Goal: Navigation & Orientation: Understand site structure

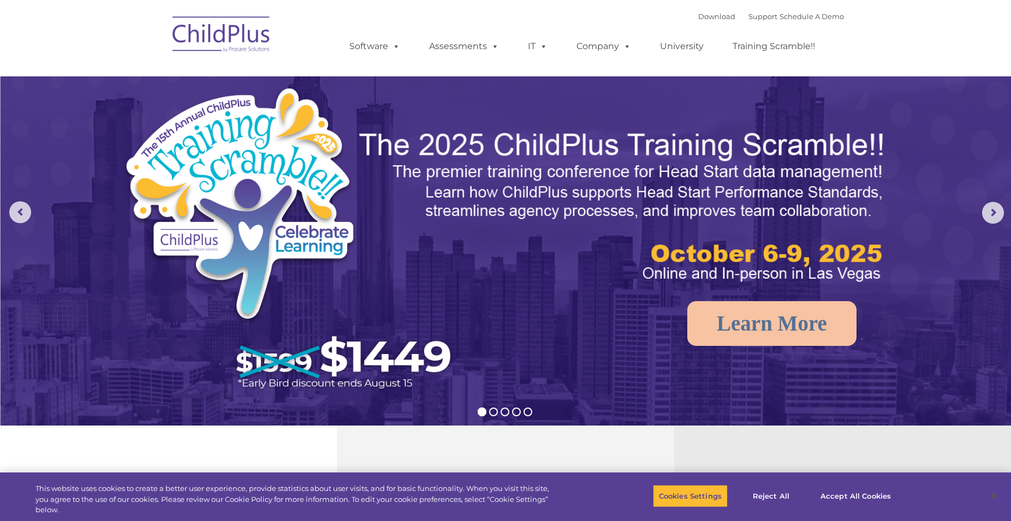
select select "MEDIUM"
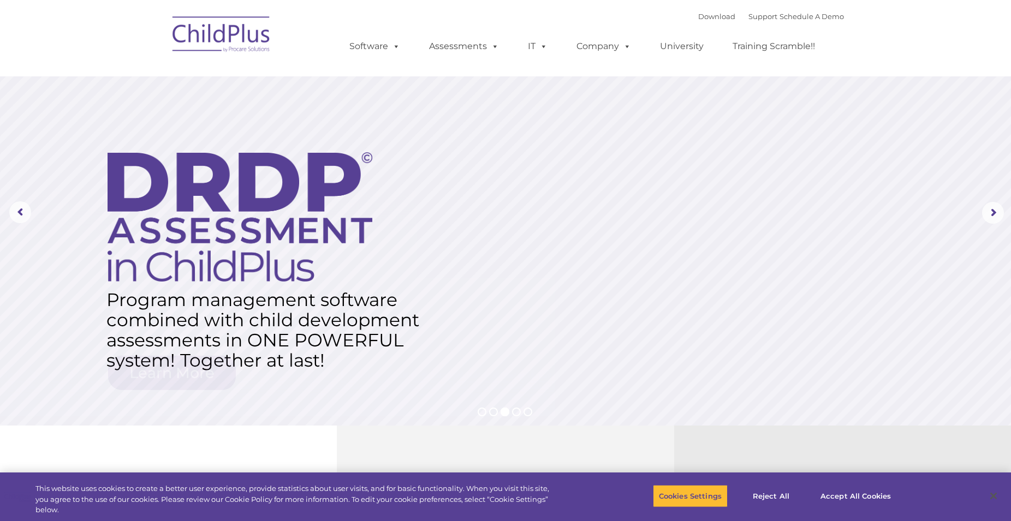
click at [736, 500] on div "Cookies Settings Reject All Accept All Cookies" at bounding box center [778, 496] width 251 height 39
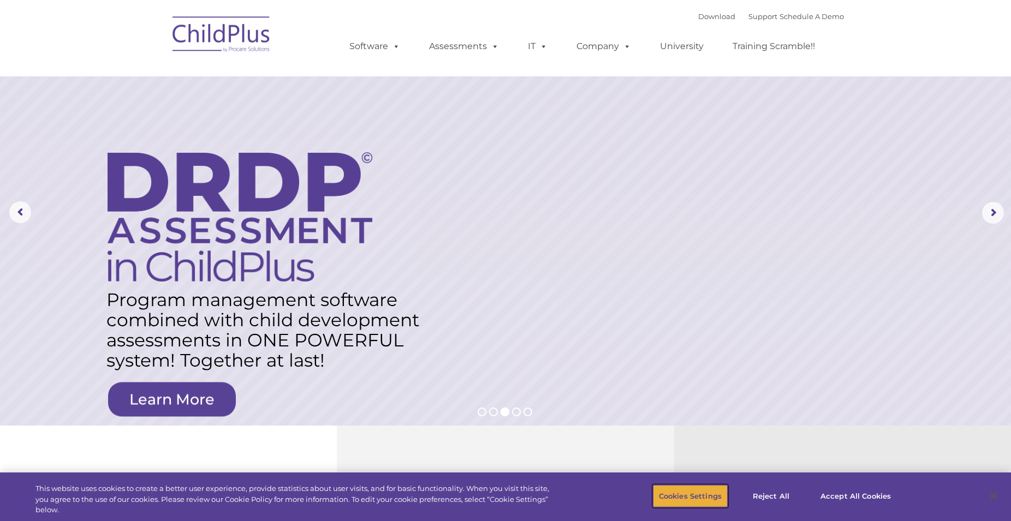
click at [725, 502] on button "Cookies Settings" at bounding box center [690, 496] width 75 height 23
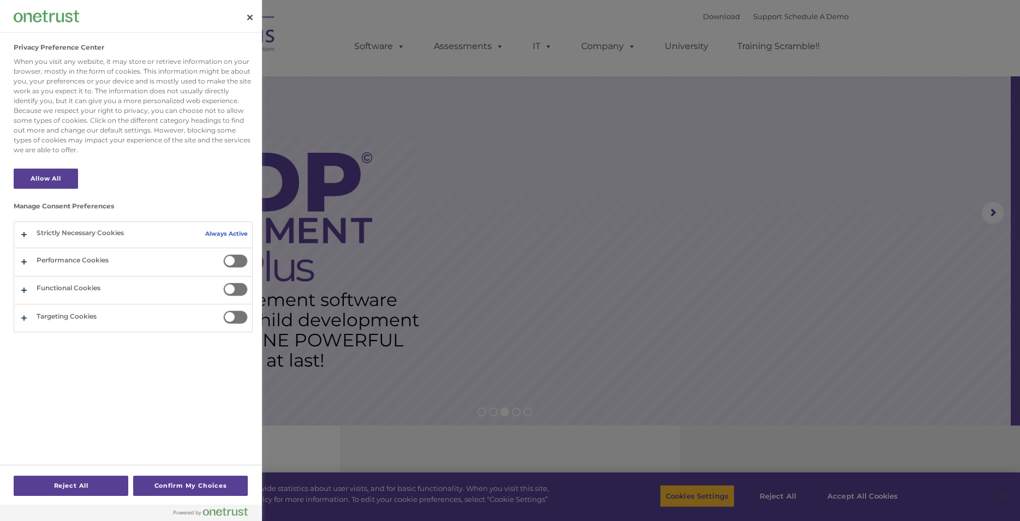
click at [582, 353] on div at bounding box center [510, 260] width 1020 height 521
click at [248, 16] on button "Close" at bounding box center [250, 17] width 24 height 24
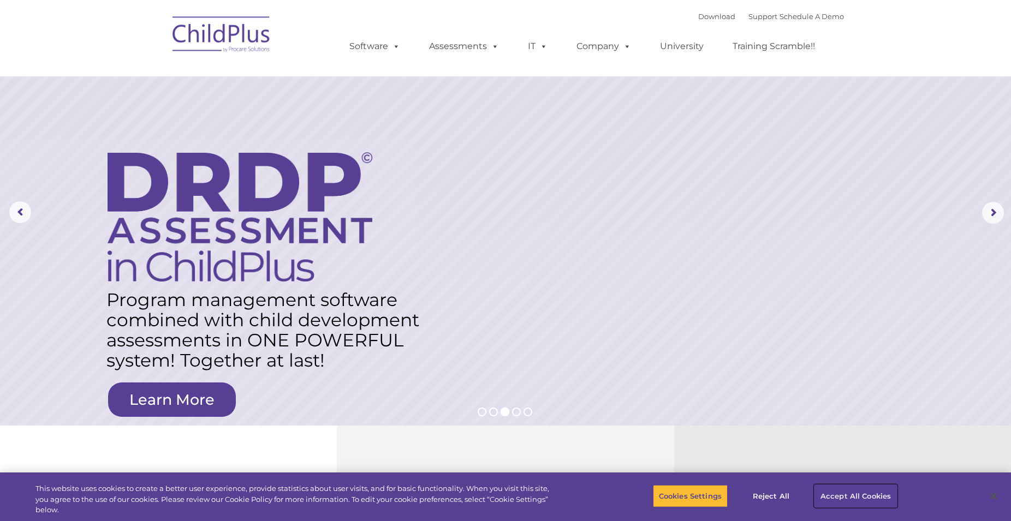
click at [831, 498] on button "Accept All Cookies" at bounding box center [855, 496] width 82 height 23
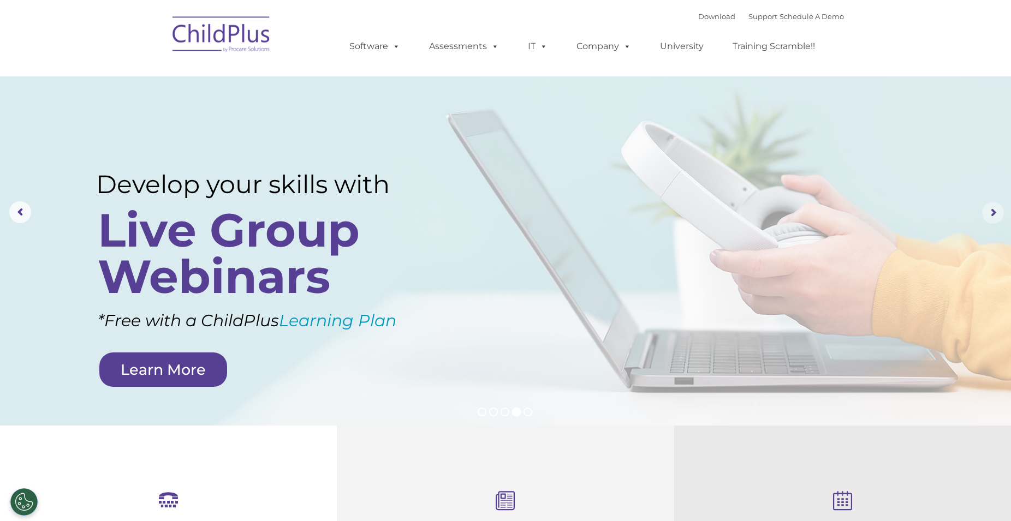
click at [985, 214] on rs-arrow at bounding box center [993, 213] width 22 height 22
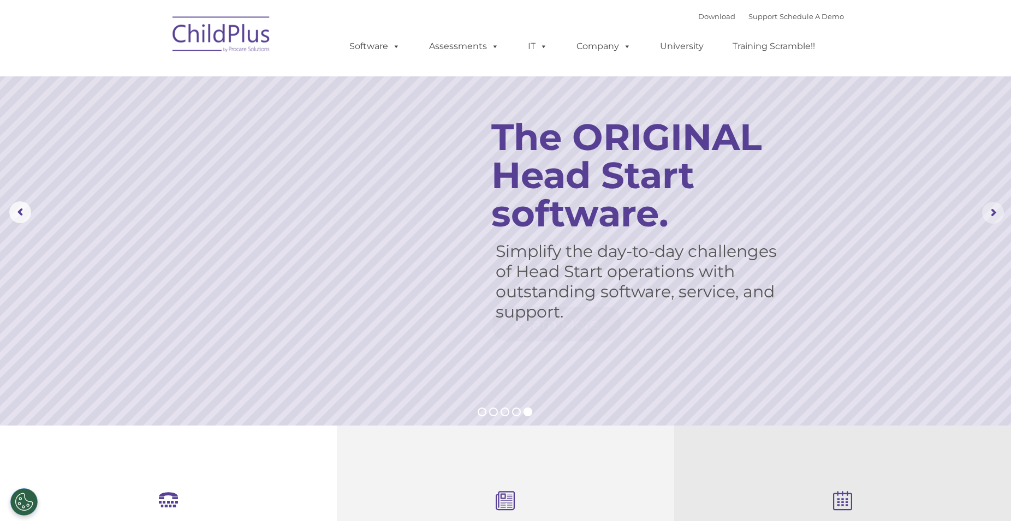
click at [985, 214] on rs-arrow at bounding box center [993, 213] width 22 height 22
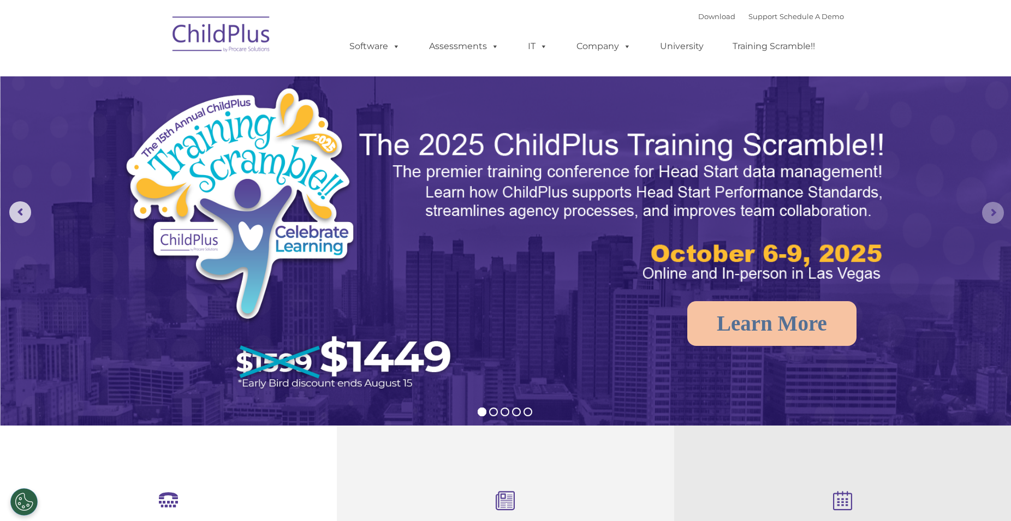
click at [985, 214] on rs-arrow at bounding box center [993, 213] width 22 height 22
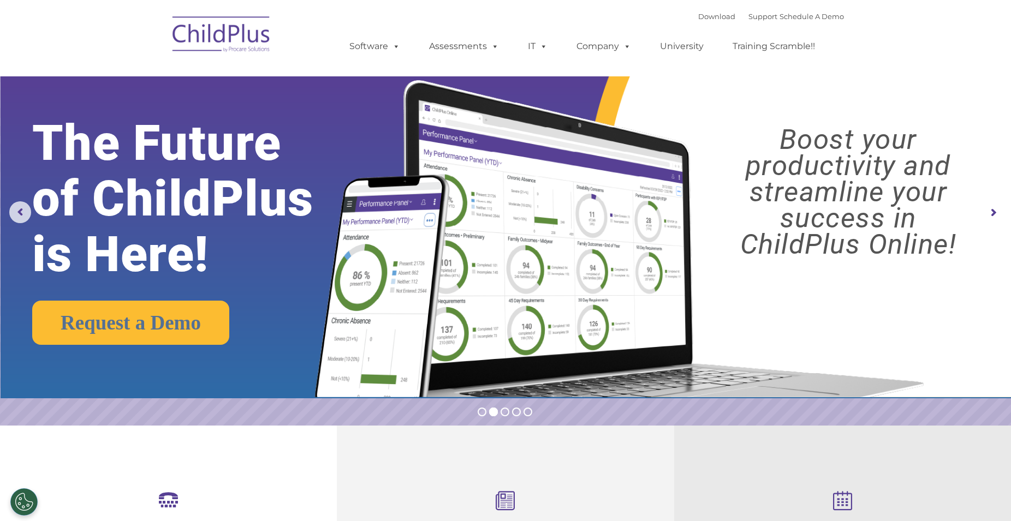
click at [985, 214] on rs-arrow at bounding box center [993, 213] width 22 height 22
